Goal: Task Accomplishment & Management: Use online tool/utility

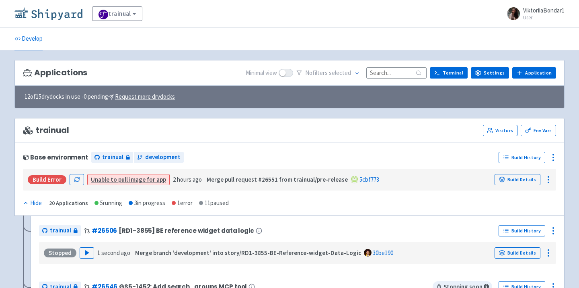
click at [56, 12] on img at bounding box center [48, 13] width 68 height 13
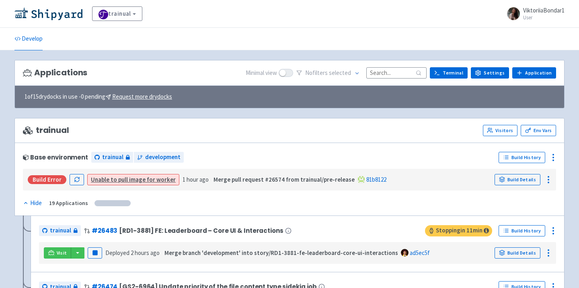
click at [399, 75] on input at bounding box center [396, 72] width 60 height 11
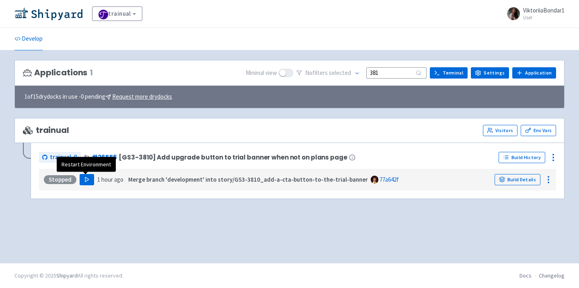
type input "381"
click at [84, 180] on icon "button" at bounding box center [87, 179] width 6 height 6
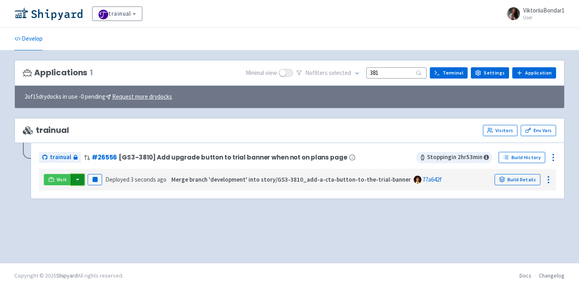
click at [78, 179] on button "button" at bounding box center [78, 179] width 14 height 11
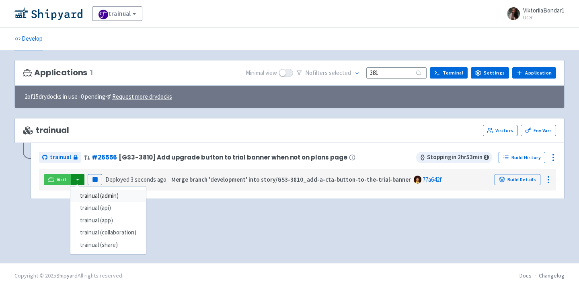
click at [90, 197] on link "trainual (admin)" at bounding box center [108, 195] width 76 height 12
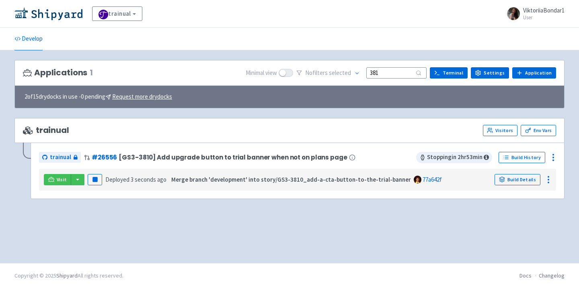
click at [74, 187] on div "Visit trainual (admin) trainual (api) trainual (app) trainual (collaboration) t…" at bounding box center [297, 180] width 517 height 22
click at [75, 180] on button "button" at bounding box center [78, 179] width 14 height 11
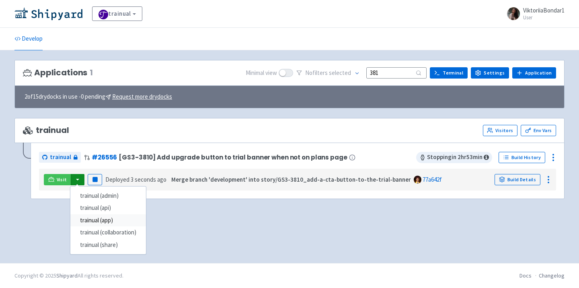
click at [108, 220] on link "trainual (app)" at bounding box center [108, 220] width 76 height 12
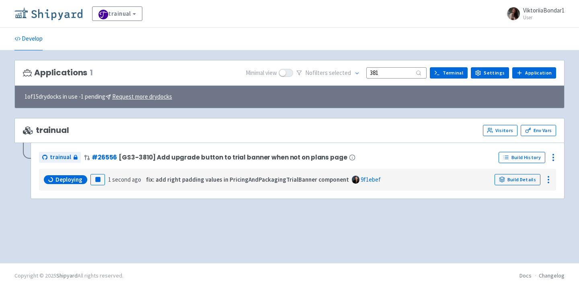
click at [55, 14] on img at bounding box center [48, 13] width 68 height 13
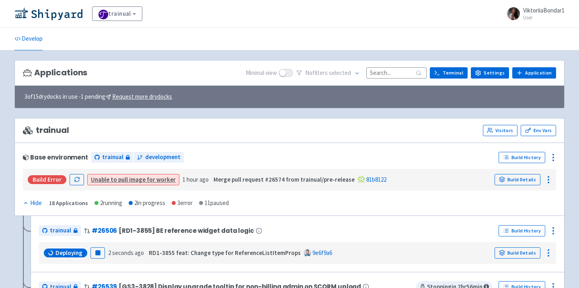
click at [389, 70] on input at bounding box center [396, 72] width 60 height 11
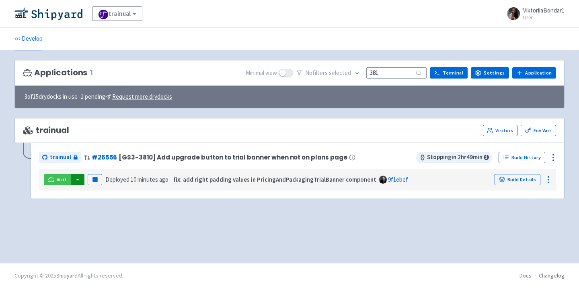
type input "381"
click at [75, 179] on button "button" at bounding box center [78, 179] width 14 height 11
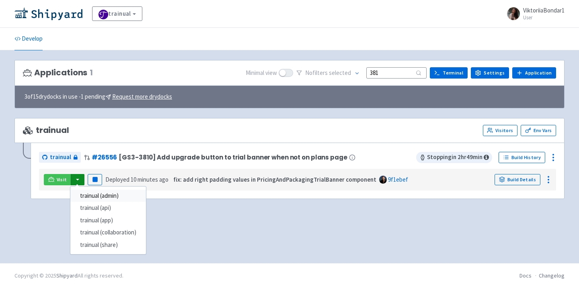
click at [99, 192] on link "trainual (admin)" at bounding box center [108, 195] width 76 height 12
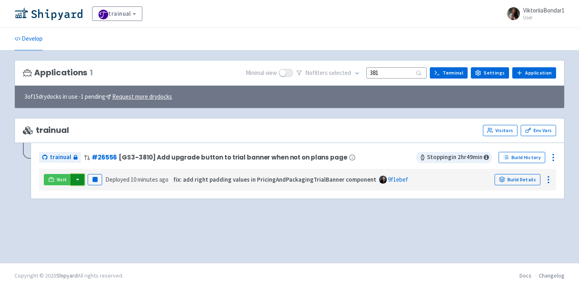
click at [78, 181] on button "button" at bounding box center [78, 179] width 14 height 11
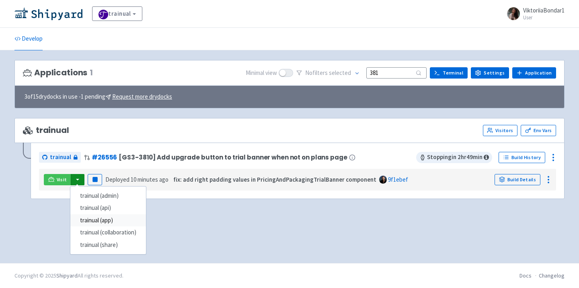
click at [99, 223] on link "trainual (app)" at bounding box center [108, 220] width 76 height 12
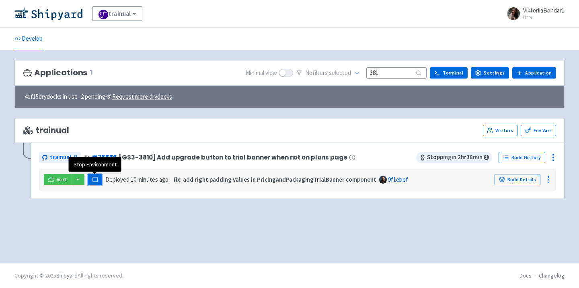
click at [88, 177] on button "Pause" at bounding box center [95, 179] width 14 height 11
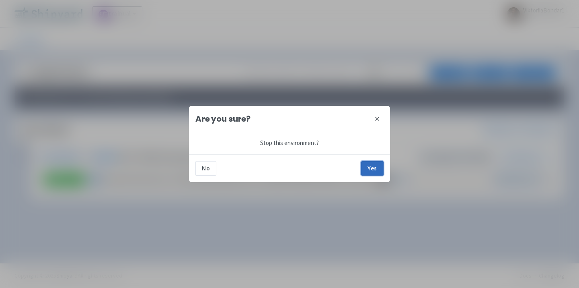
click at [375, 165] on button "Yes" at bounding box center [372, 168] width 23 height 14
